Goal: Task Accomplishment & Management: Complete application form

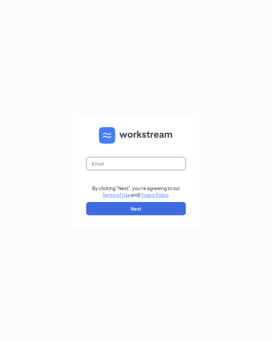
click at [158, 161] on input "text" at bounding box center [136, 163] width 100 height 13
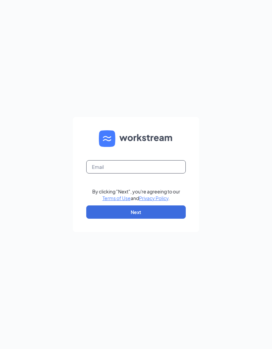
click at [106, 173] on input "text" at bounding box center [136, 166] width 100 height 13
click at [104, 164] on input "text" at bounding box center [136, 166] width 100 height 13
type input "ihop3381@romulusinc.com"
click at [176, 214] on button "Next" at bounding box center [136, 211] width 100 height 13
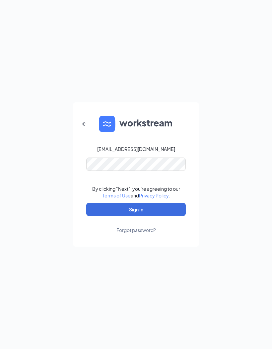
click at [173, 208] on button "Sign In" at bounding box center [136, 209] width 100 height 13
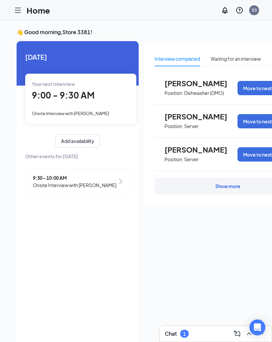
click at [20, 14] on div at bounding box center [17, 10] width 13 height 13
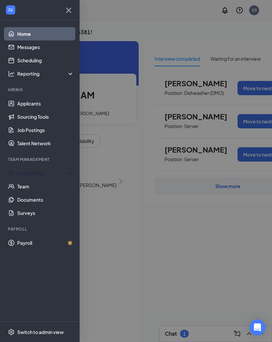
click at [46, 176] on div "Onboarding" at bounding box center [42, 173] width 51 height 7
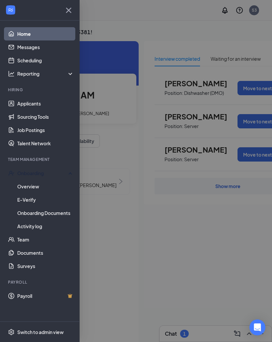
click at [51, 182] on link "Overview" at bounding box center [45, 186] width 57 height 13
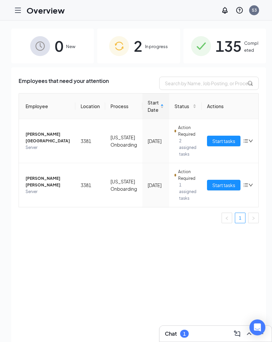
click at [220, 189] on button "Start tasks" at bounding box center [224, 185] width 34 height 11
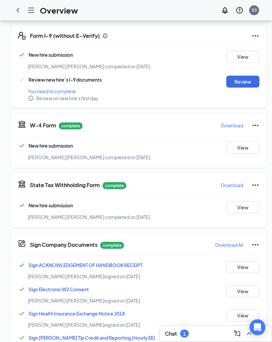
scroll to position [129, 0]
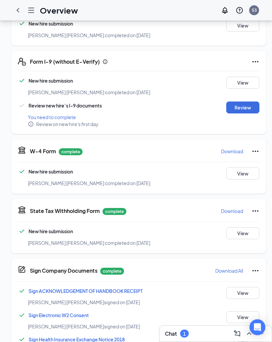
click at [238, 113] on button "Review" at bounding box center [242, 108] width 33 height 12
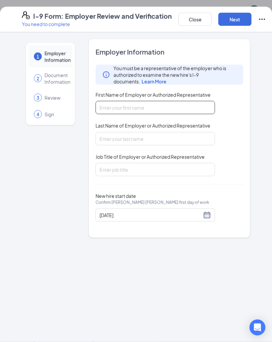
click at [197, 110] on input "First Name of Employer or Authorized Representative" at bounding box center [156, 107] width 120 height 13
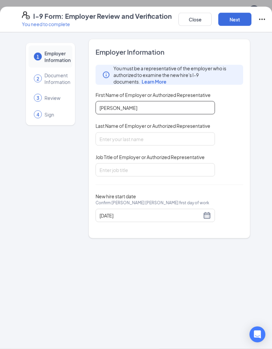
type input "[PERSON_NAME]"
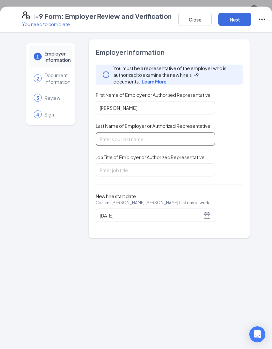
click at [184, 138] on input "Last Name of Employer or Authorized Representative" at bounding box center [156, 138] width 120 height 13
type input "G"
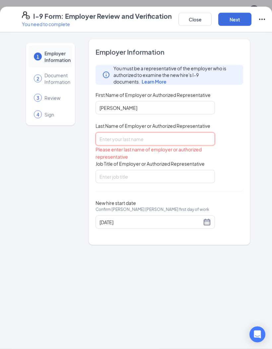
type input "G"
type input "C"
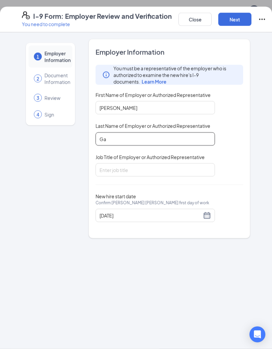
type input "G"
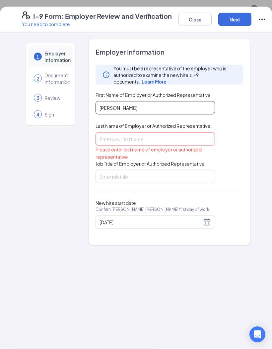
click at [122, 110] on input "[PERSON_NAME]" at bounding box center [156, 107] width 120 height 13
type input "Citlali"
click at [101, 137] on input "Last Name of Employer or Authorized Representative" at bounding box center [156, 138] width 120 height 13
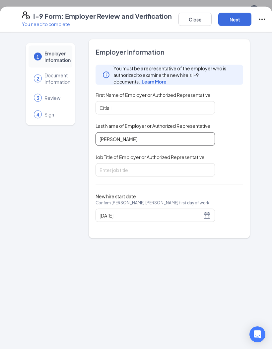
type input "[PERSON_NAME]"
click at [170, 166] on input "Job Title of Employer or Authorized Representative" at bounding box center [156, 169] width 120 height 13
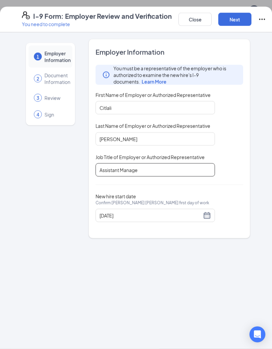
type input "Assistant Manager"
click at [243, 18] on button "Next" at bounding box center [234, 19] width 33 height 13
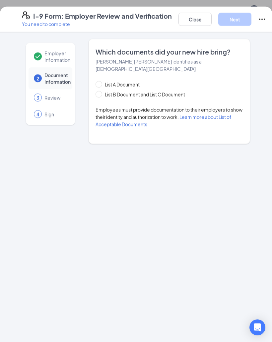
scroll to position [130, 0]
click at [138, 91] on span "List B Document and List C Document" at bounding box center [145, 94] width 86 height 7
click at [100, 91] on input "List B Document and List C Document" at bounding box center [98, 93] width 5 height 5
radio input "true"
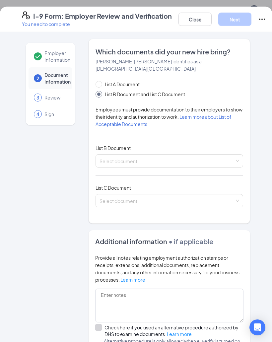
click at [102, 91] on span at bounding box center [99, 94] width 7 height 7
click at [100, 91] on input "List B Document and List C Document" at bounding box center [98, 93] width 5 height 5
click at [140, 156] on input "search" at bounding box center [167, 160] width 135 height 10
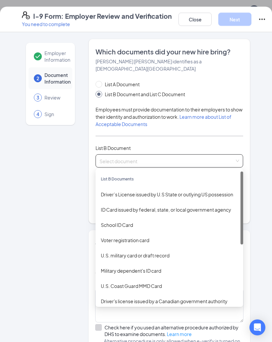
click at [176, 191] on div "Driver’s License issued by U.S State or outlying US possession" at bounding box center [169, 194] width 137 height 7
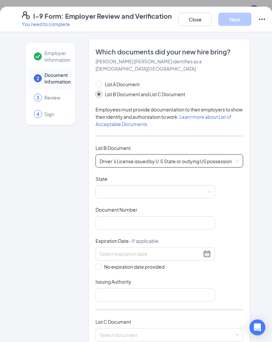
click at [162, 186] on span at bounding box center [156, 192] width 112 height 13
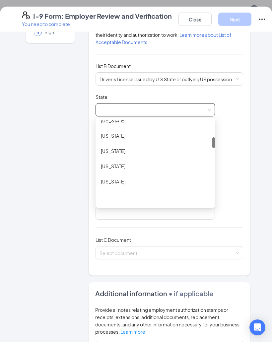
scroll to position [189, 0]
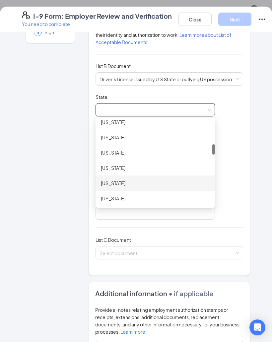
click at [124, 180] on div "[US_STATE]" at bounding box center [155, 183] width 109 height 7
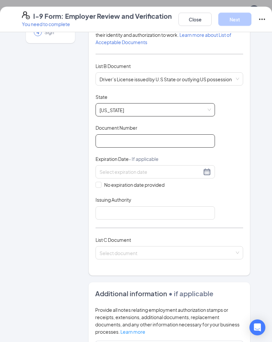
click at [151, 134] on input "Document Number" at bounding box center [156, 140] width 120 height 13
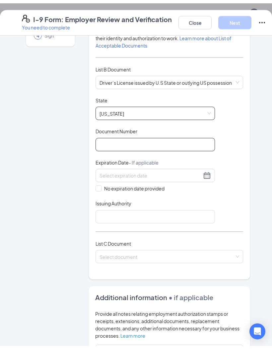
scroll to position [129, 0]
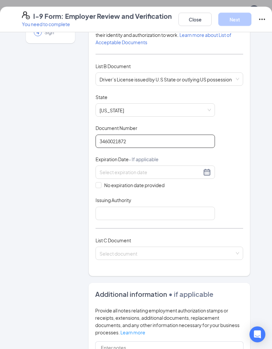
type input "3460021872"
click at [148, 168] on input at bounding box center [151, 171] width 102 height 7
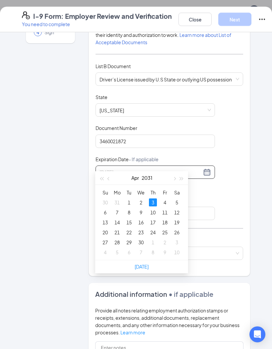
click at [153, 204] on div "3" at bounding box center [153, 202] width 8 height 8
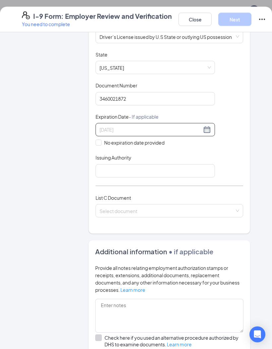
scroll to position [126, 0]
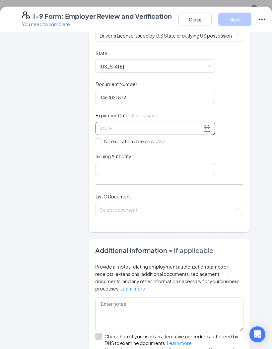
type input "[DATE]"
click at [173, 165] on input "Issuing Authority" at bounding box center [156, 169] width 120 height 13
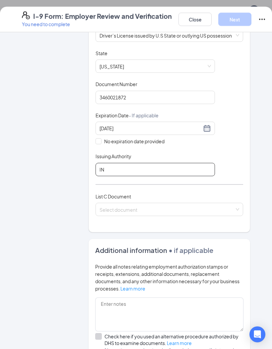
type input "IN"
click at [183, 203] on input "search" at bounding box center [167, 208] width 135 height 10
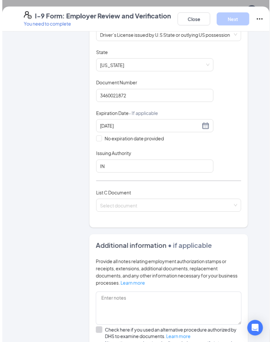
scroll to position [130, 0]
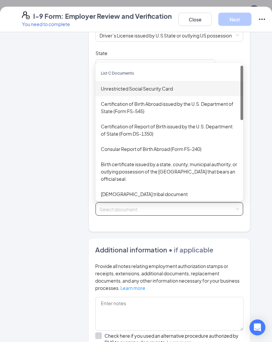
click at [173, 85] on div "Unrestricted Social Security Card" at bounding box center [169, 88] width 137 height 7
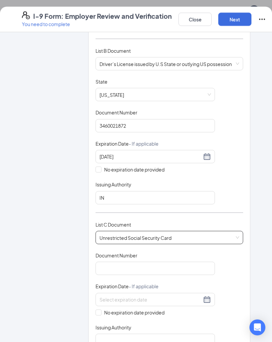
scroll to position [98, 0]
click at [180, 262] on input "Document Number" at bounding box center [156, 268] width 120 height 13
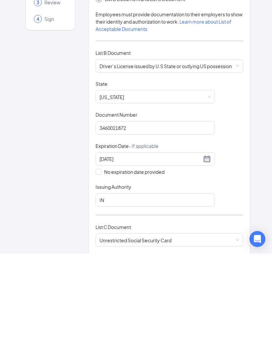
scroll to position [165, 0]
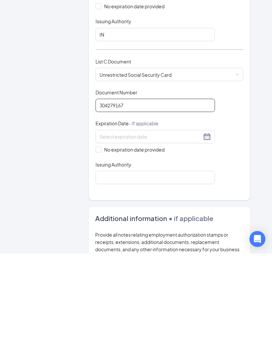
type input "304279167"
click at [97, 242] on input "No expiration date provided" at bounding box center [98, 244] width 5 height 5
checkbox input "true"
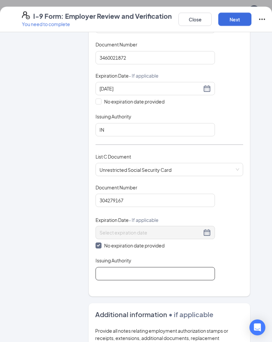
click at [133, 269] on input "Issuing Authority" at bounding box center [156, 273] width 120 height 13
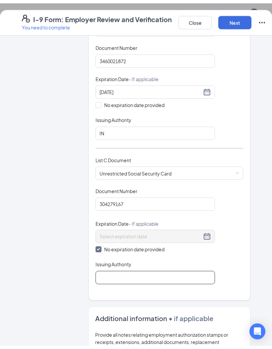
scroll to position [302, 0]
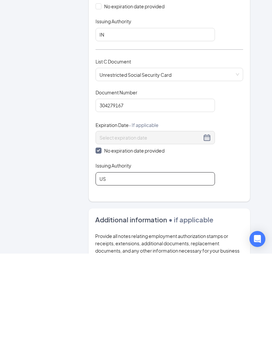
type input "[GEOGRAPHIC_DATA]"
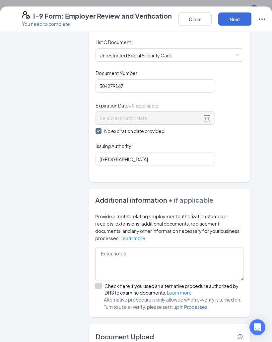
scroll to position [444, 0]
click at [232, 19] on button "Next" at bounding box center [234, 19] width 33 height 13
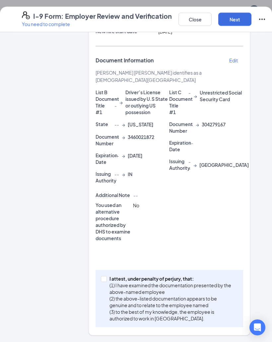
scroll to position [112, 0]
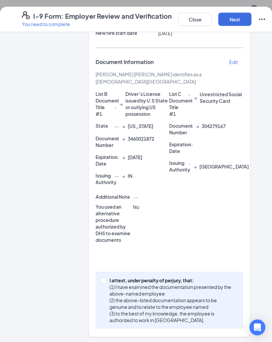
click at [107, 277] on span "I attest, under penalty of [PERSON_NAME], that: (1) I have examined the documen…" at bounding box center [172, 300] width 131 height 46
click at [106, 278] on input "I attest, under penalty of [PERSON_NAME], that: (1) I have examined the documen…" at bounding box center [103, 280] width 5 height 5
checkbox input "true"
click at [240, 19] on button "Next" at bounding box center [234, 19] width 33 height 13
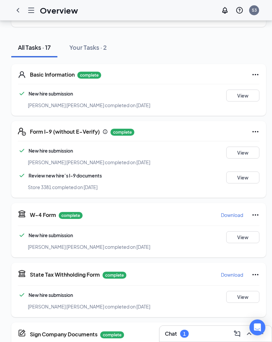
scroll to position [0, 0]
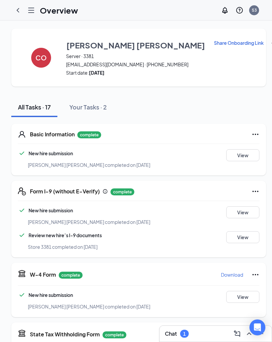
click at [221, 45] on p "Share Onboarding Link" at bounding box center [239, 43] width 50 height 7
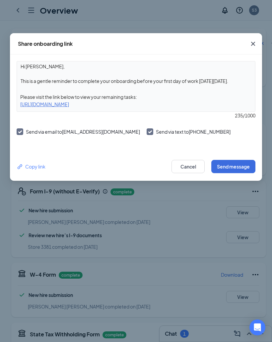
click at [249, 43] on span "Close" at bounding box center [253, 44] width 18 height 18
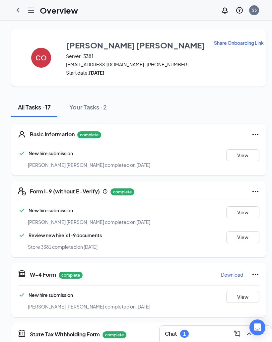
click at [25, 8] on div at bounding box center [31, 10] width 13 height 13
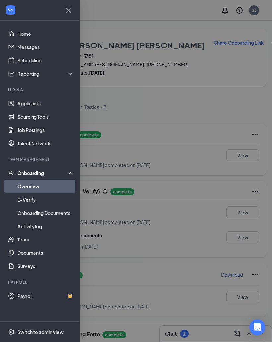
click at [167, 57] on div at bounding box center [136, 171] width 272 height 342
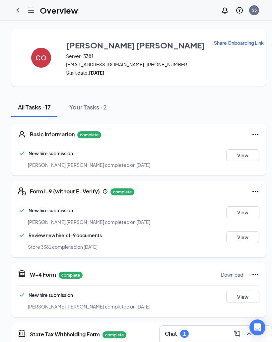
click at [16, 10] on icon "ChevronLeft" at bounding box center [18, 10] width 8 height 8
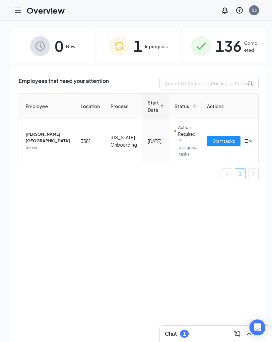
click at [249, 142] on icon "down" at bounding box center [251, 141] width 5 height 5
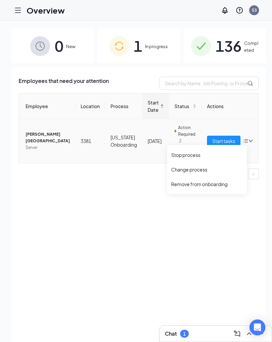
click at [244, 141] on icon "bars" at bounding box center [246, 141] width 4 height 4
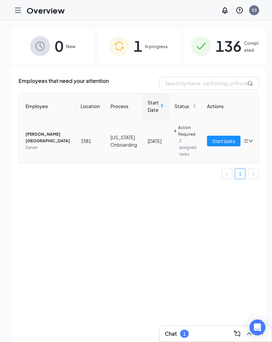
click at [249, 142] on icon "down" at bounding box center [251, 141] width 5 height 5
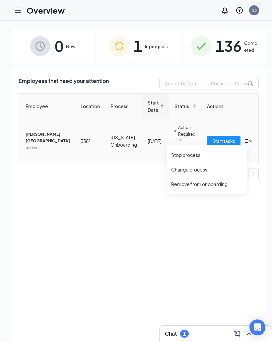
click at [209, 183] on div "Remove from onboarding" at bounding box center [207, 184] width 72 height 7
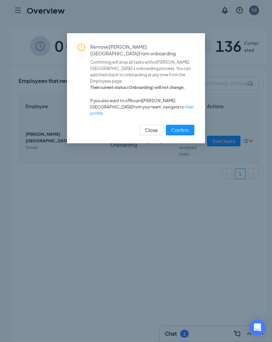
click at [186, 127] on span "Confirm" at bounding box center [180, 130] width 18 height 7
